Goal: Navigation & Orientation: Understand site structure

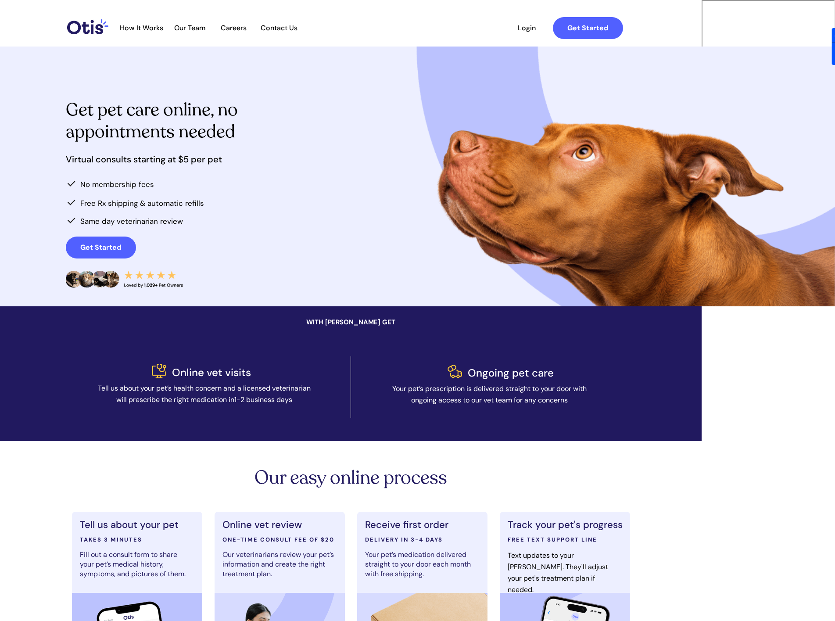
click at [212, 26] on span "Our Team" at bounding box center [190, 28] width 43 height 8
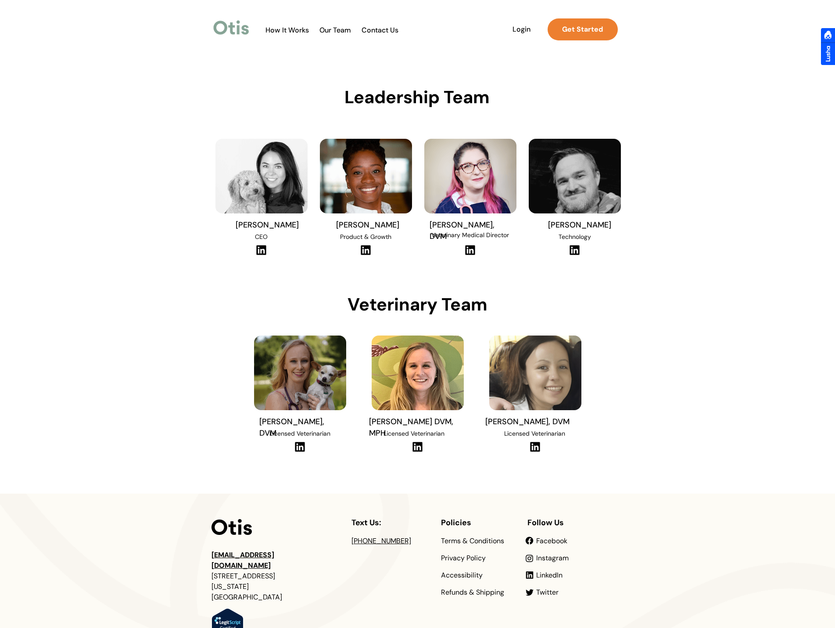
click at [294, 29] on span "How It Works" at bounding box center [287, 30] width 52 height 8
